Goal: Find specific page/section: Find specific page/section

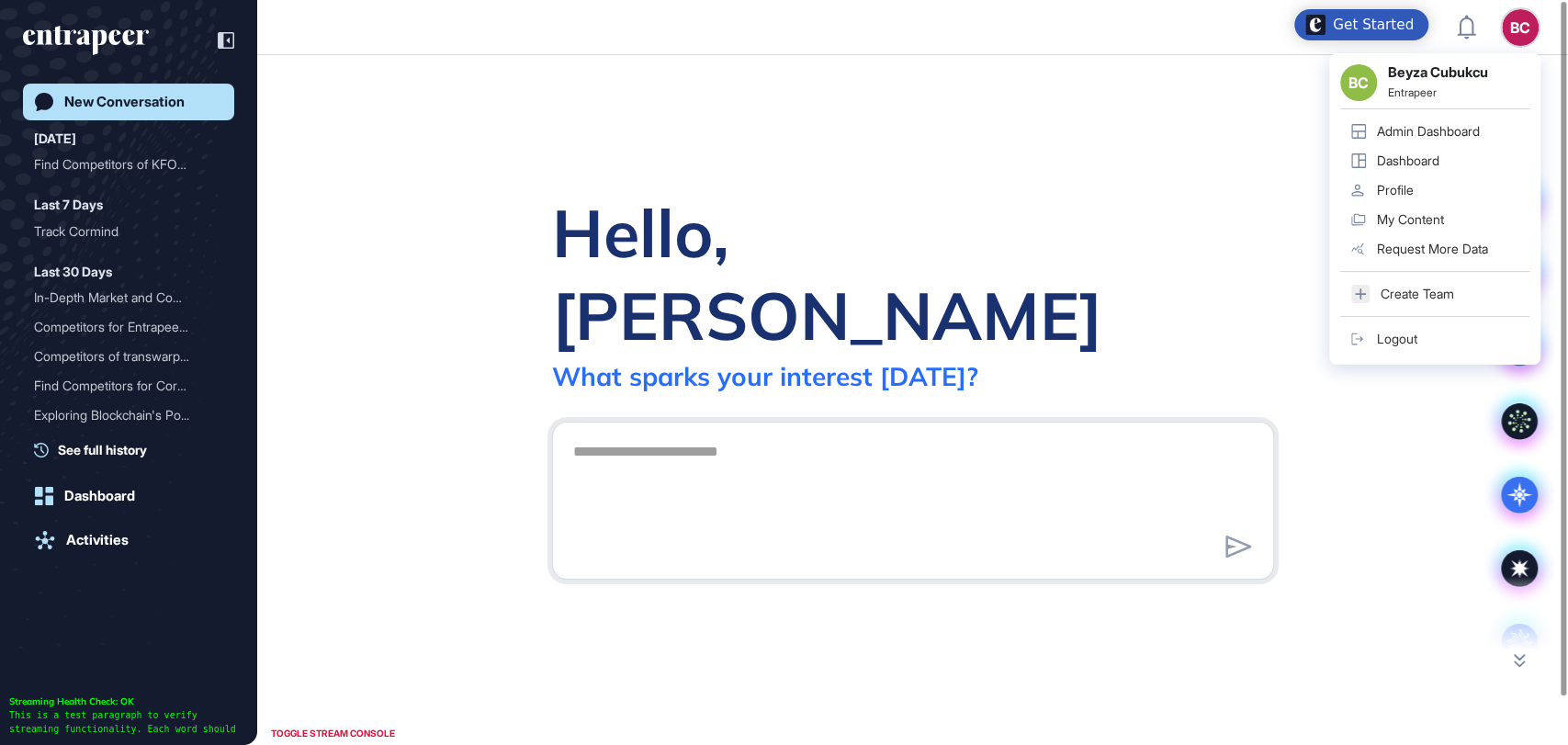
click at [1413, 118] on link "Admin Dashboard" at bounding box center [1434, 132] width 189 height 30
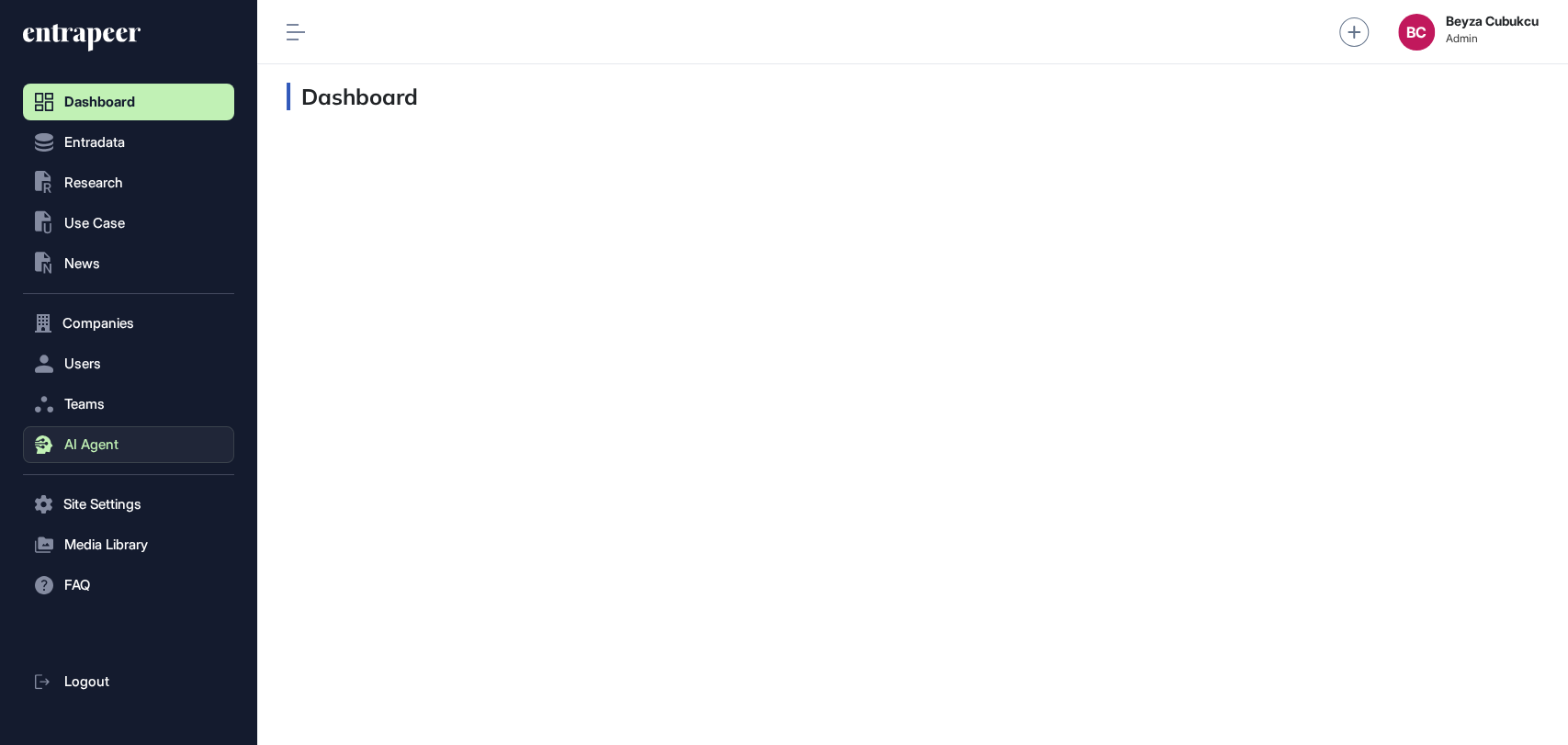
click at [73, 446] on span "AI Agent" at bounding box center [91, 444] width 54 height 15
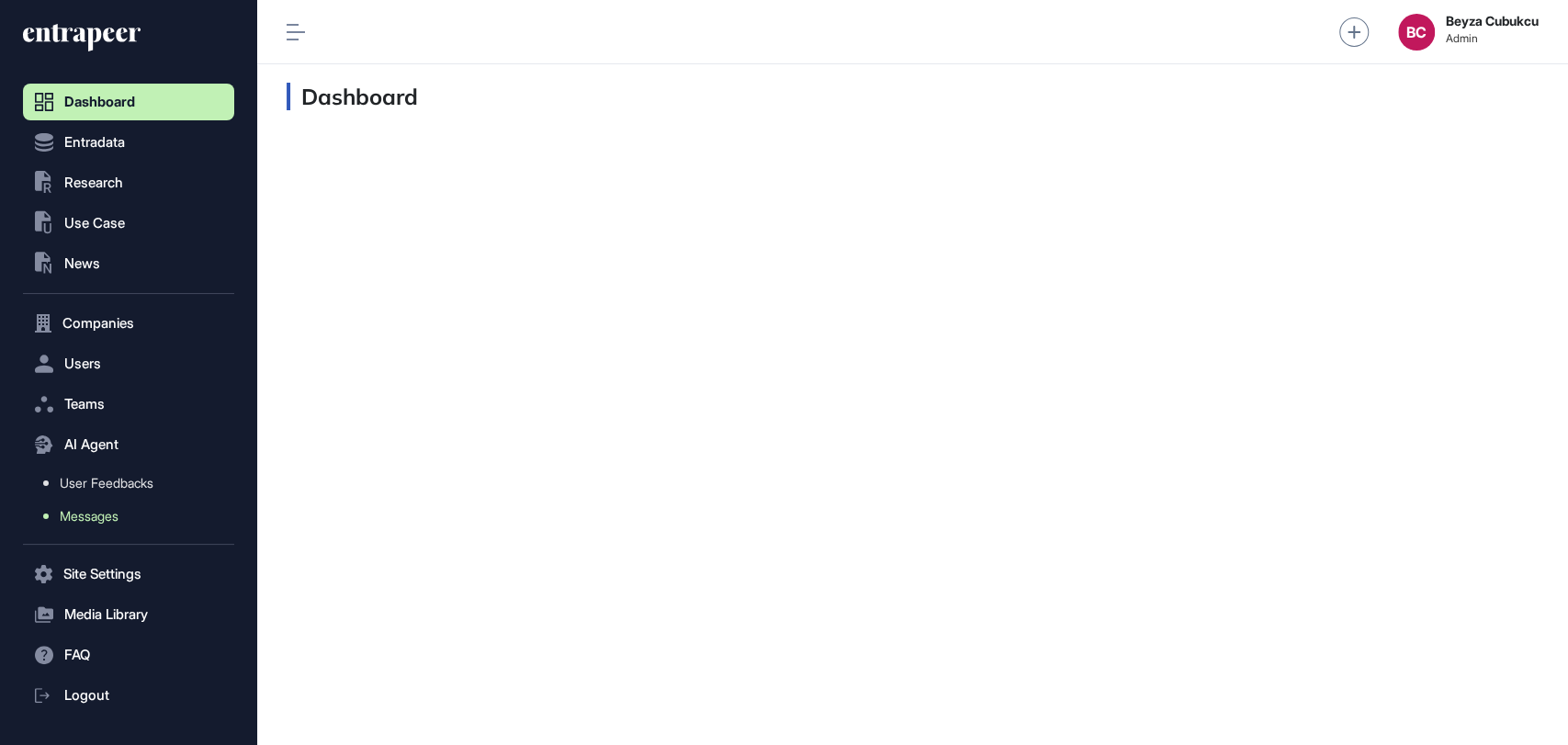
click at [79, 509] on span "Messages" at bounding box center [90, 516] width 59 height 15
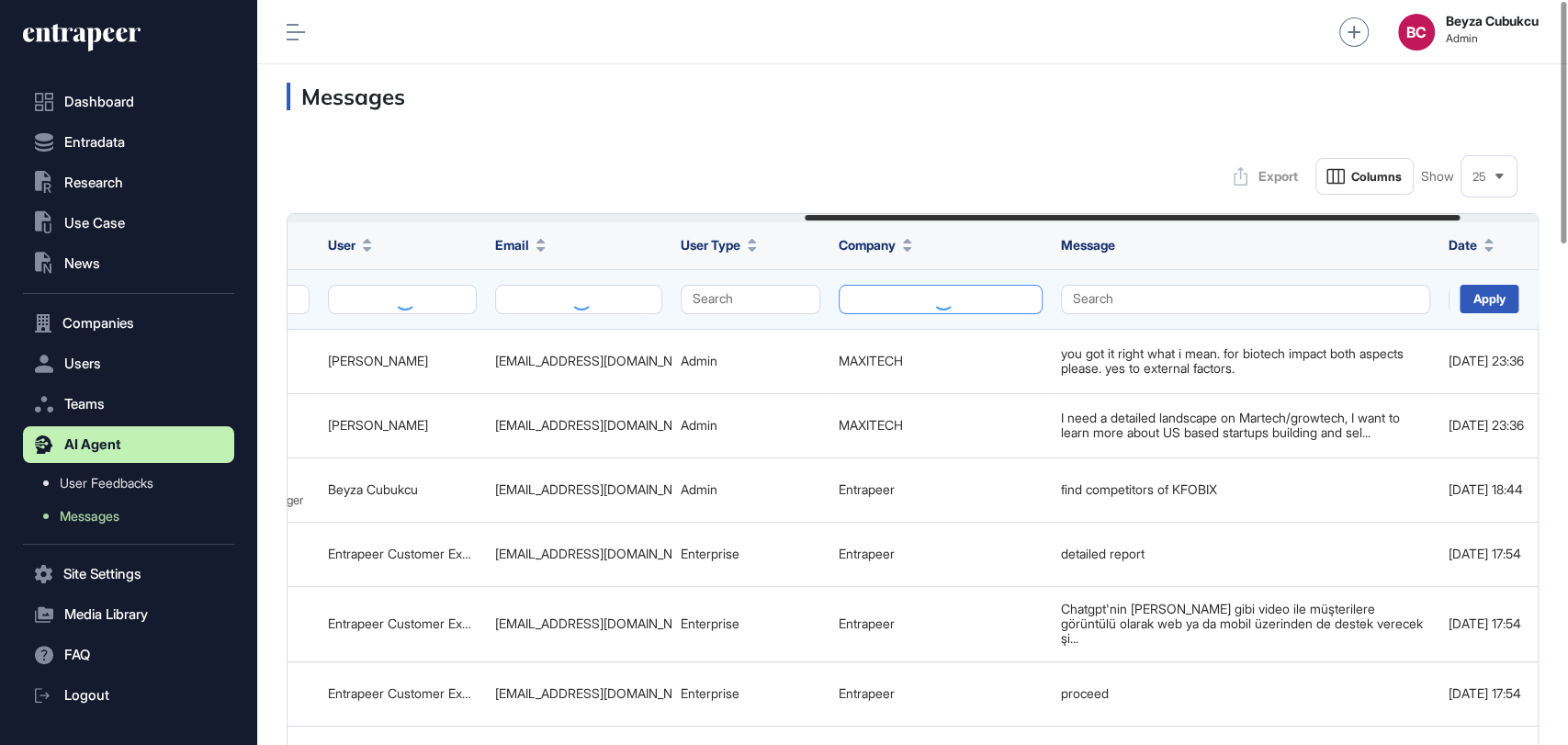
scroll to position [0, 987]
click at [990, 301] on button "Search" at bounding box center [939, 299] width 204 height 30
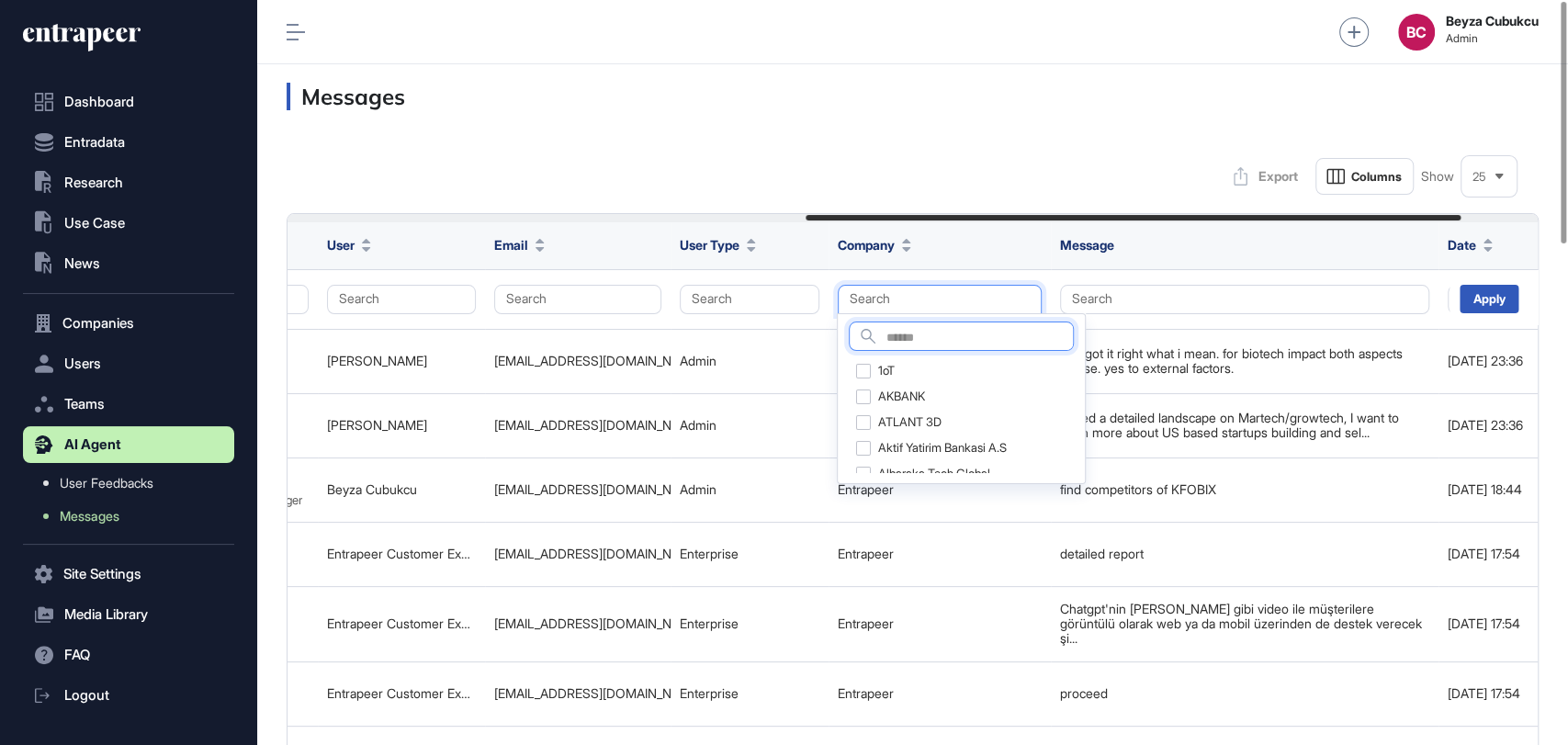
click at [934, 340] on input "text" at bounding box center [978, 338] width 186 height 25
type input "*******"
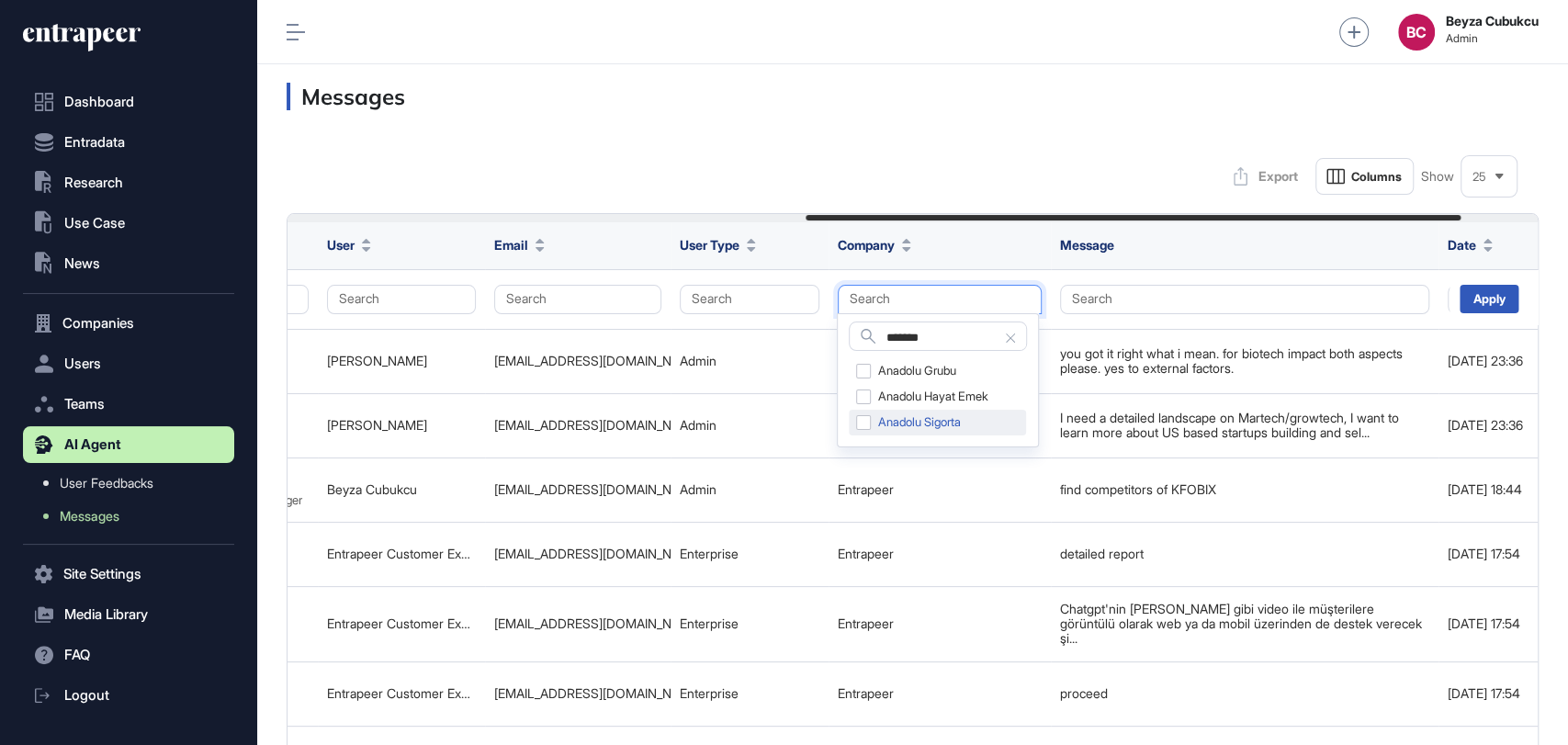
click at [859, 420] on div "Anadolu Sigorta" at bounding box center [937, 422] width 177 height 26
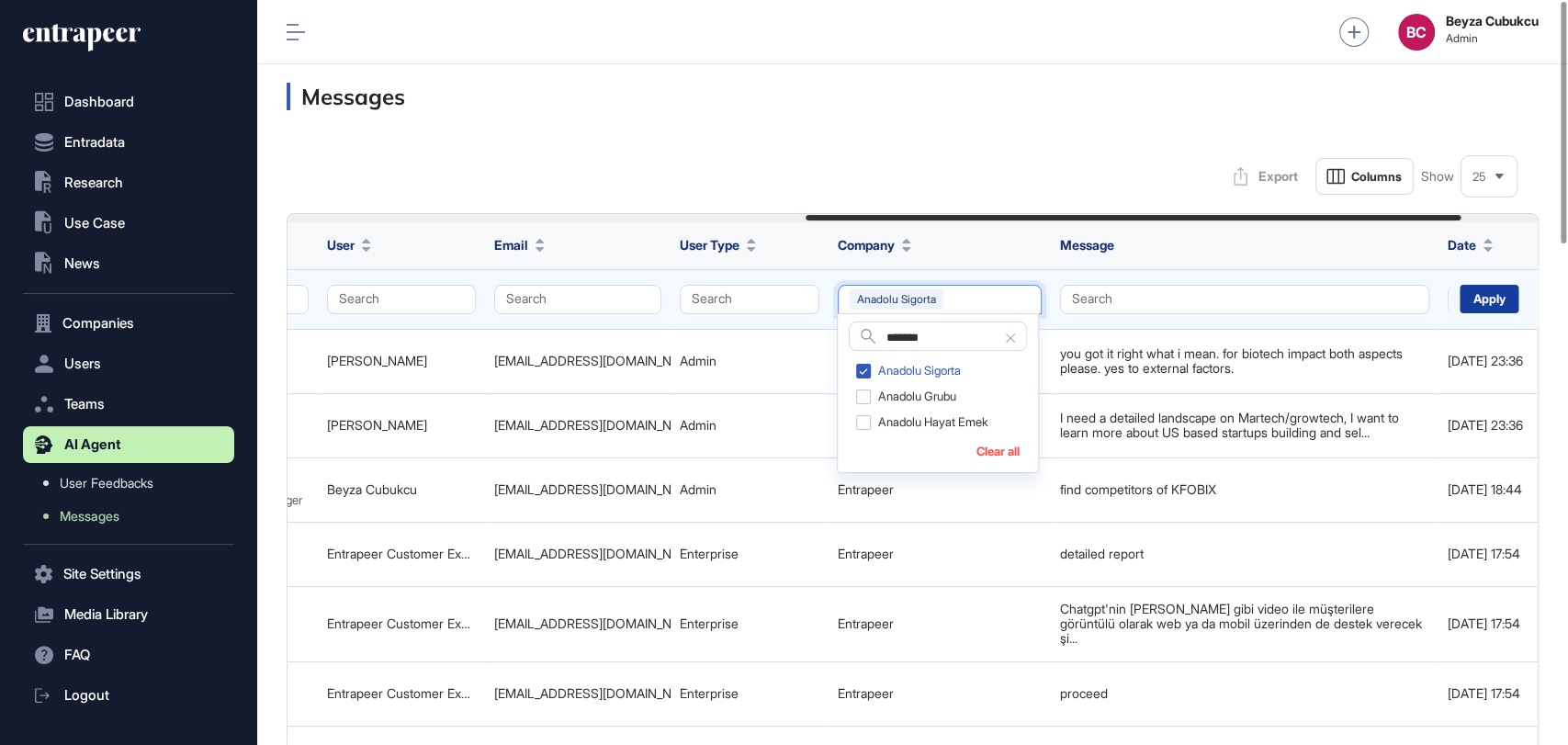
click at [1511, 306] on div "Apply" at bounding box center [1489, 298] width 59 height 29
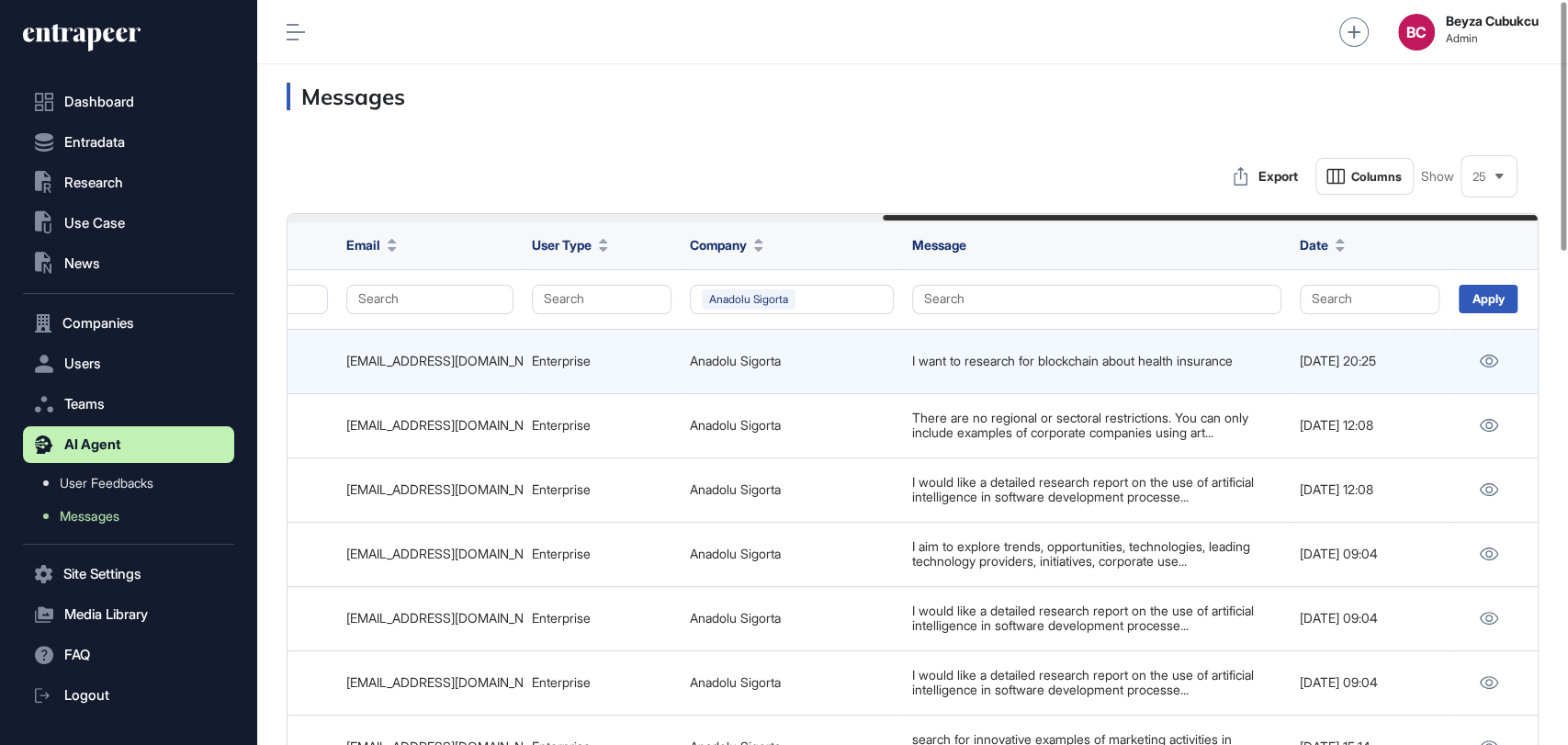
scroll to position [102, 0]
